Goal: Find specific page/section: Find specific page/section

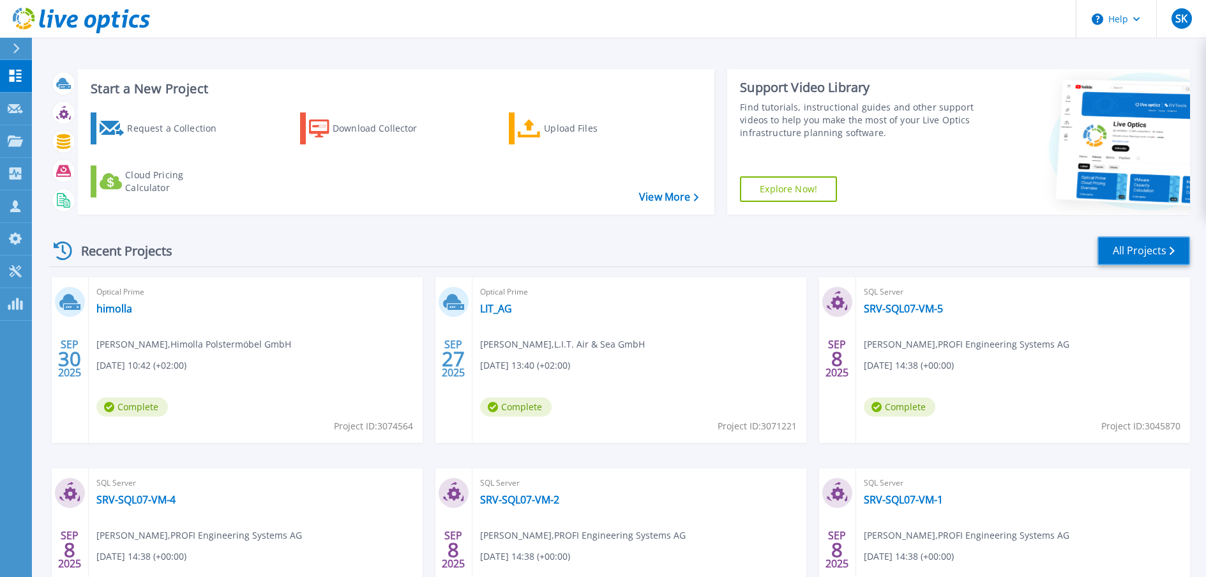
click at [1169, 239] on link "All Projects" at bounding box center [1144, 250] width 93 height 29
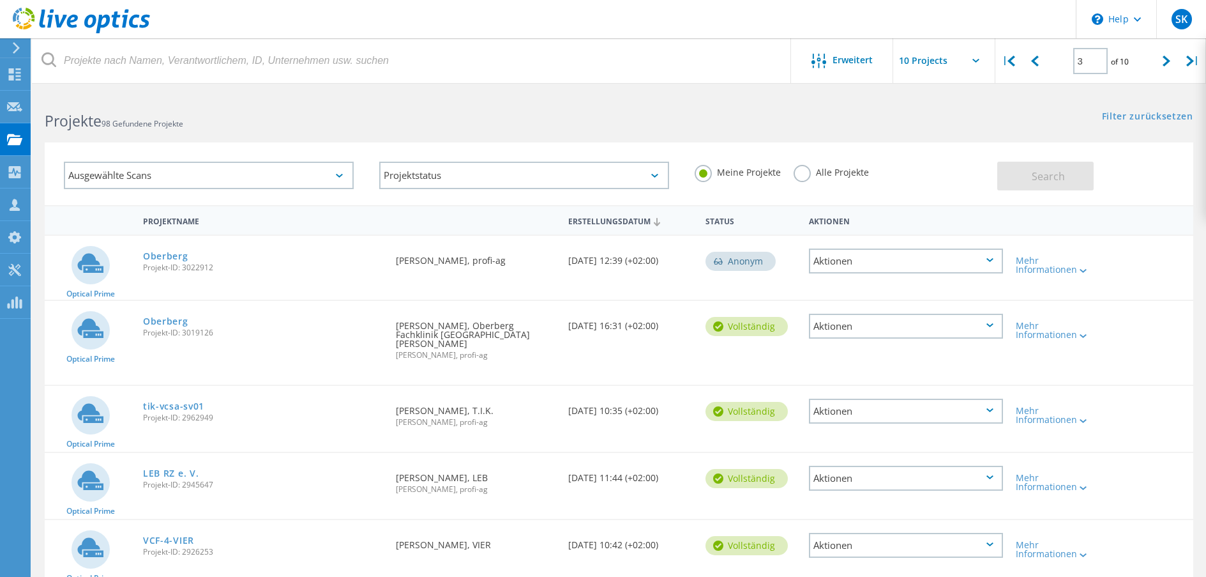
click at [849, 181] on div "Alle Projekte" at bounding box center [831, 174] width 75 height 19
click at [970, 63] on input "text" at bounding box center [957, 60] width 128 height 45
click at [946, 121] on div "Show 20 Projects" at bounding box center [957, 115] width 126 height 21
type input "Show 20 Projects"
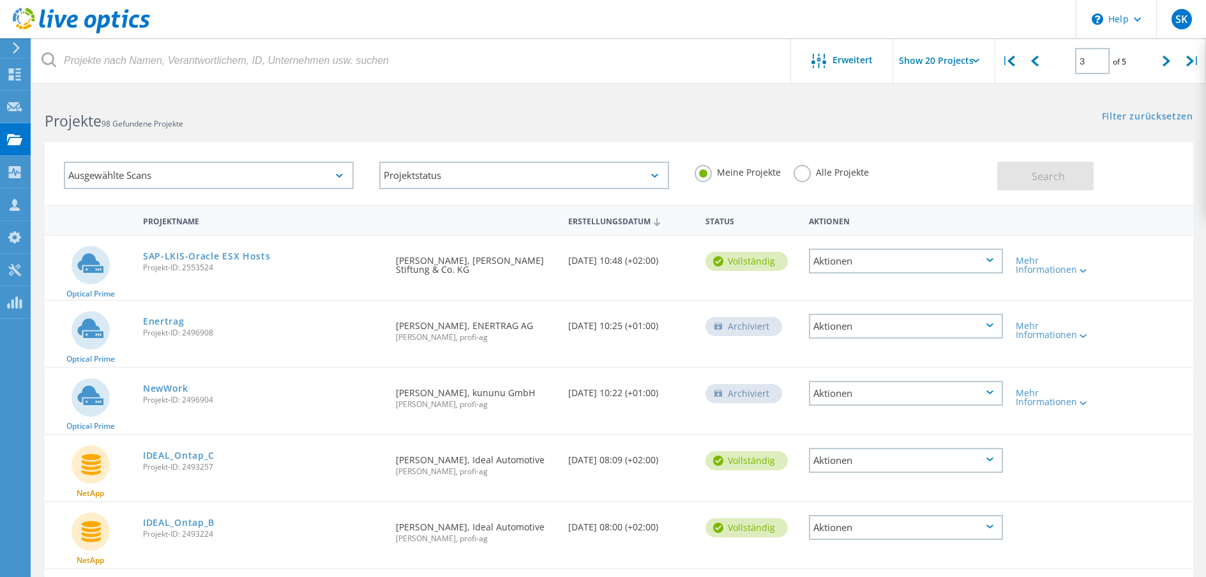
click at [832, 174] on label "Alle Projekte" at bounding box center [831, 171] width 75 height 12
click at [0, 0] on input "Alle Projekte" at bounding box center [0, 0] width 0 height 0
click at [1056, 179] on span "Search" at bounding box center [1048, 176] width 33 height 14
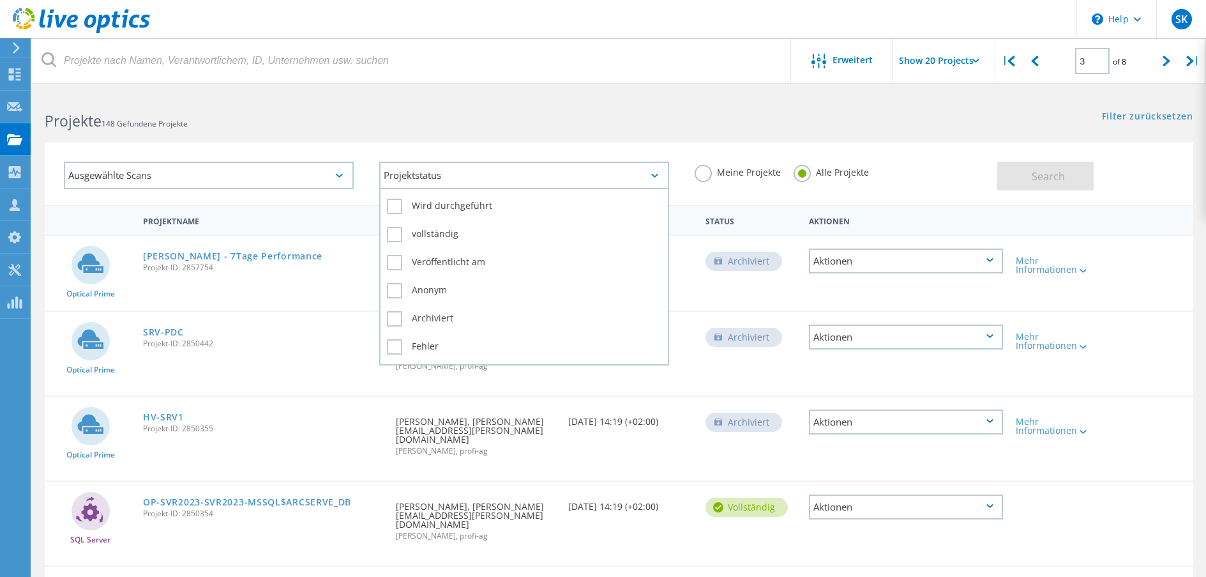
click at [455, 171] on div "Projektstatus" at bounding box center [524, 175] width 290 height 27
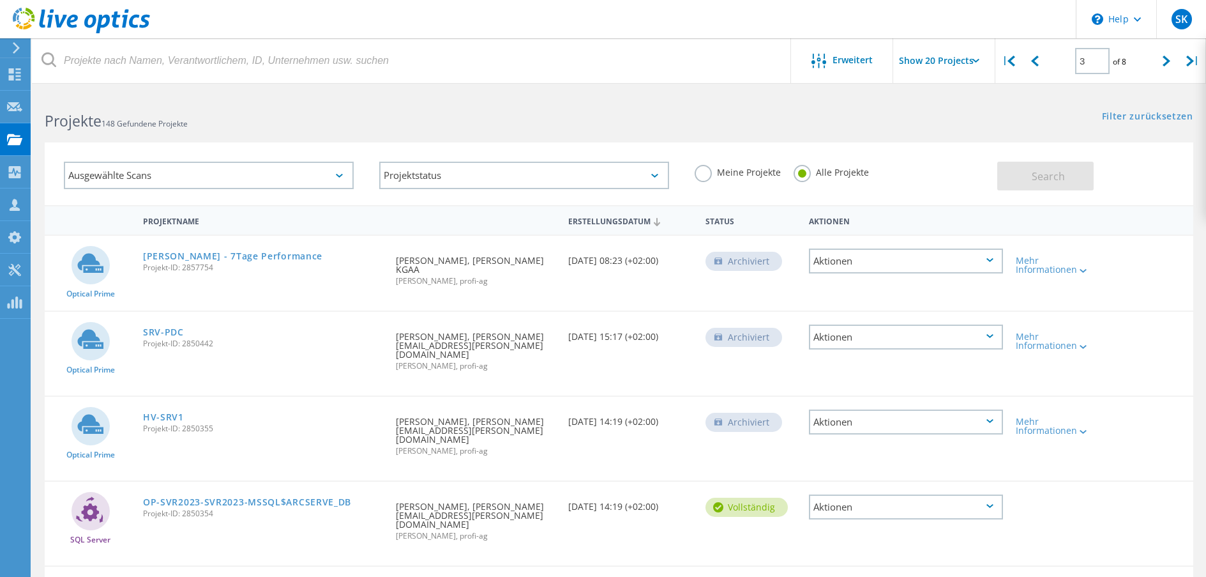
click at [353, 170] on div "Ausgewählte Scans" at bounding box center [209, 175] width 290 height 27
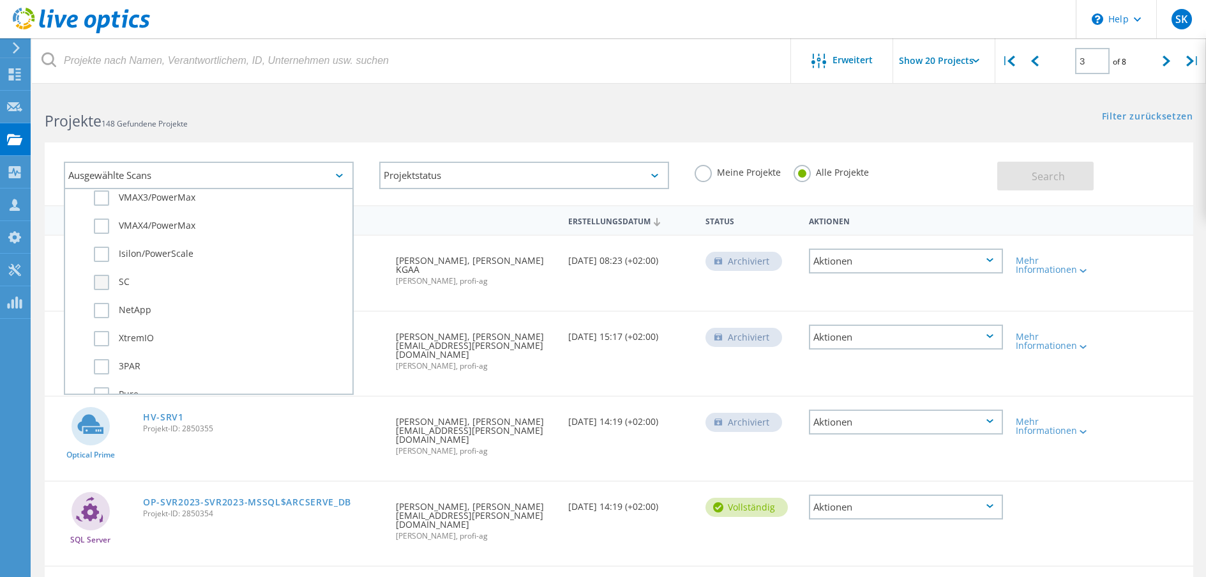
scroll to position [447, 0]
click at [107, 367] on label "Pure" at bounding box center [220, 373] width 252 height 15
click at [0, 0] on input "Pure" at bounding box center [0, 0] width 0 height 0
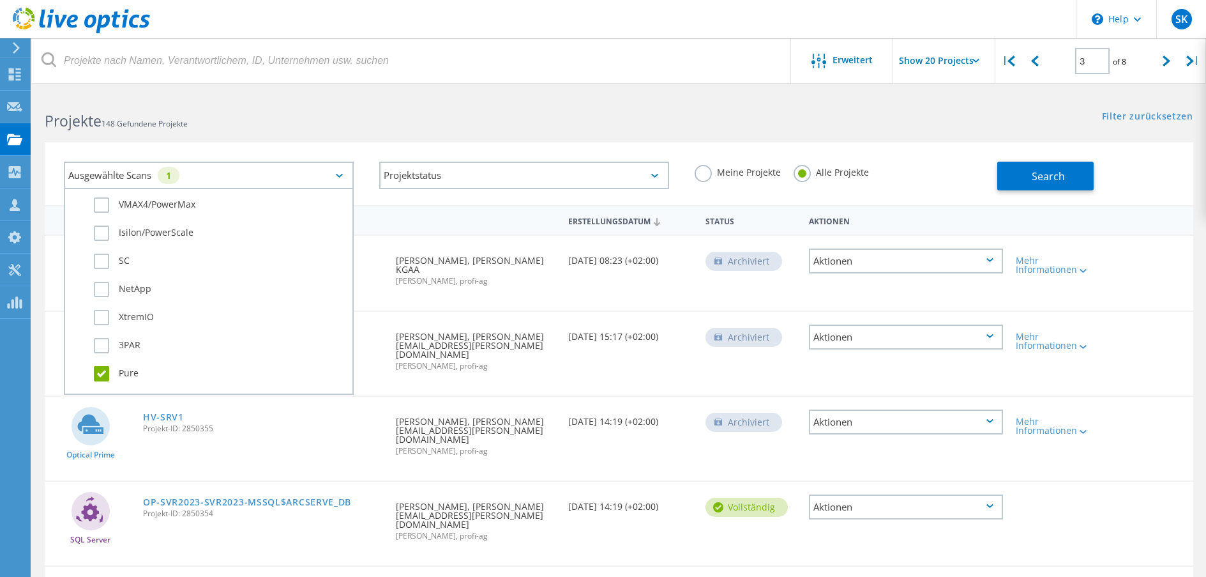
click at [1084, 152] on div "Search" at bounding box center [1091, 170] width 189 height 42
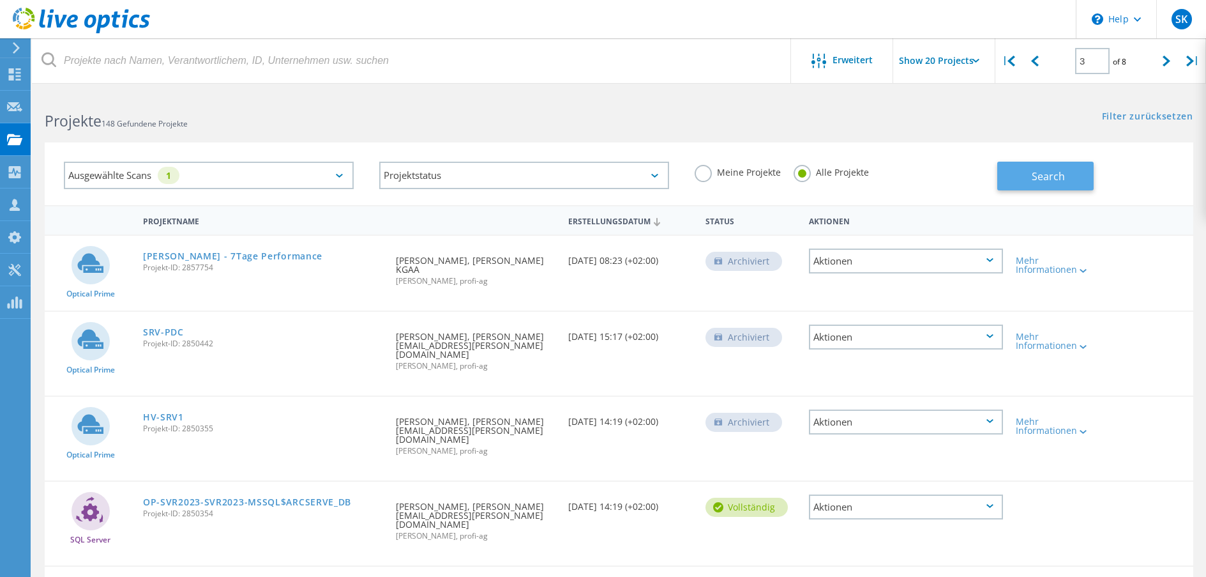
click at [1064, 167] on button "Search" at bounding box center [1045, 176] width 96 height 29
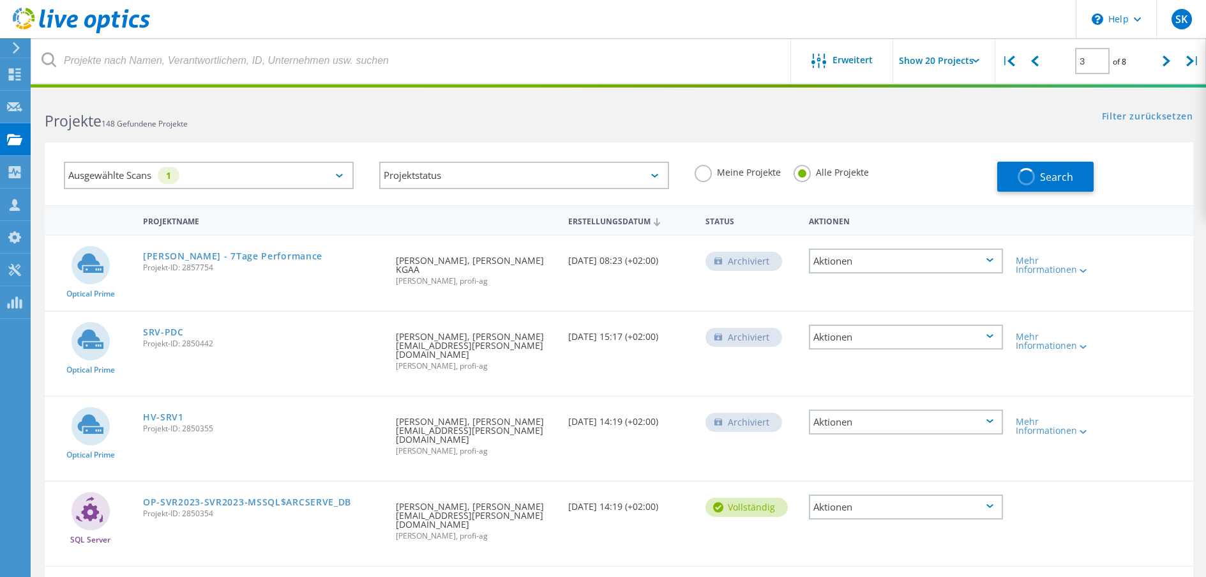
type input "1"
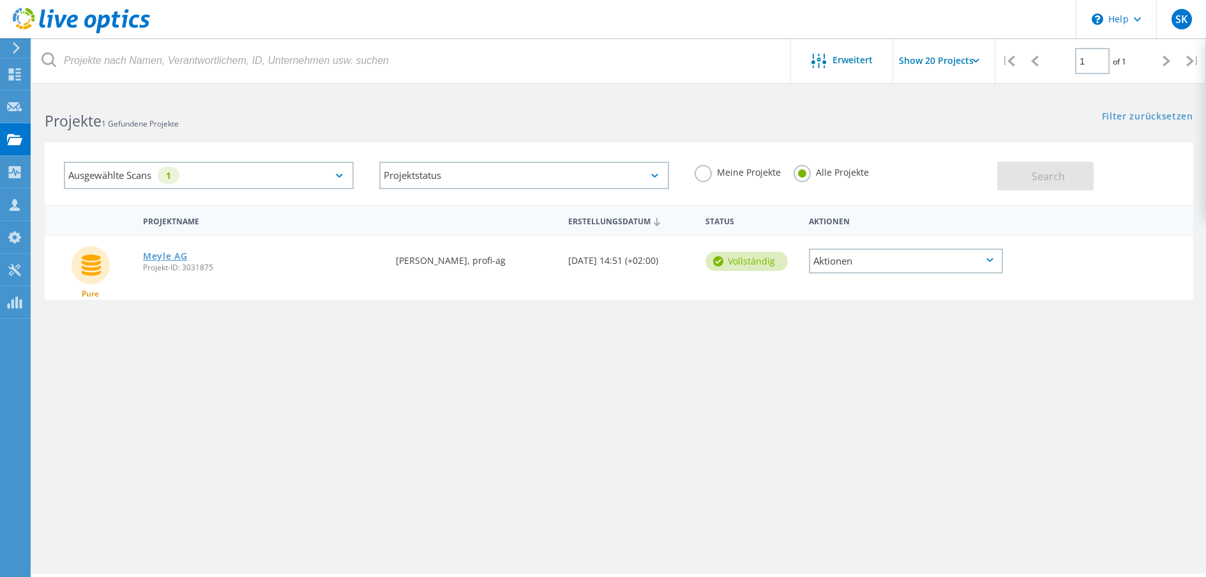
click at [168, 255] on link "Meyle AG" at bounding box center [165, 256] width 45 height 9
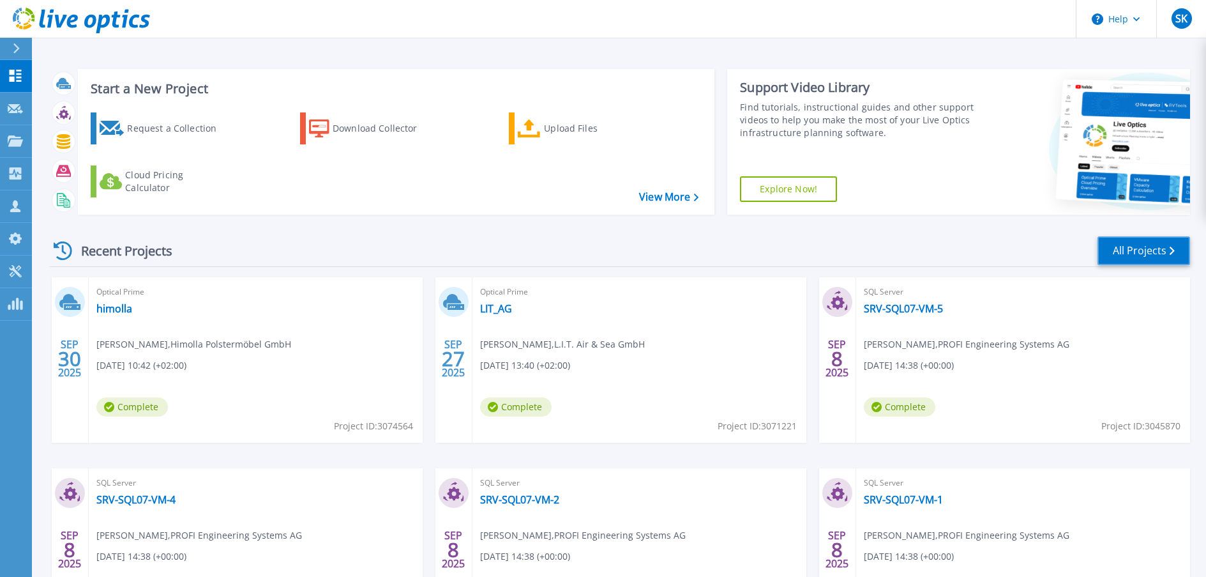
click at [1162, 248] on link "All Projects" at bounding box center [1144, 250] width 93 height 29
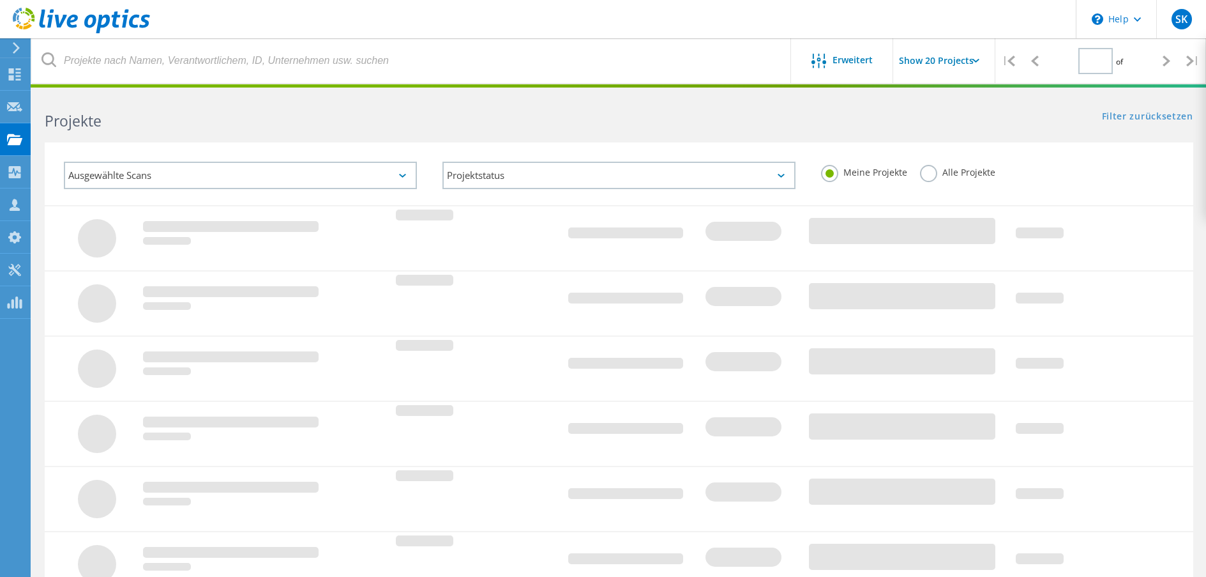
type input "1"
